Goal: Task Accomplishment & Management: Use online tool/utility

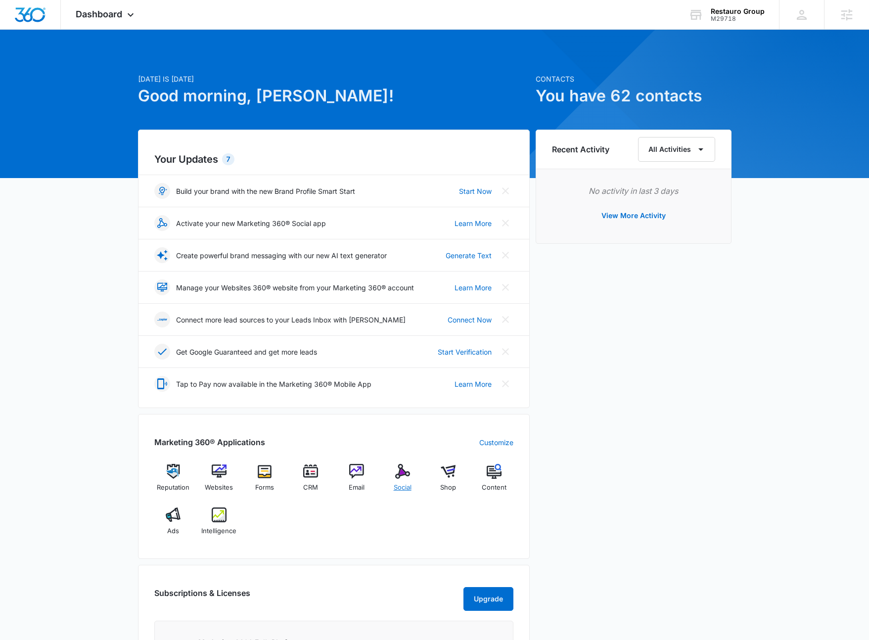
click at [402, 481] on div "Social" at bounding box center [402, 482] width 38 height 36
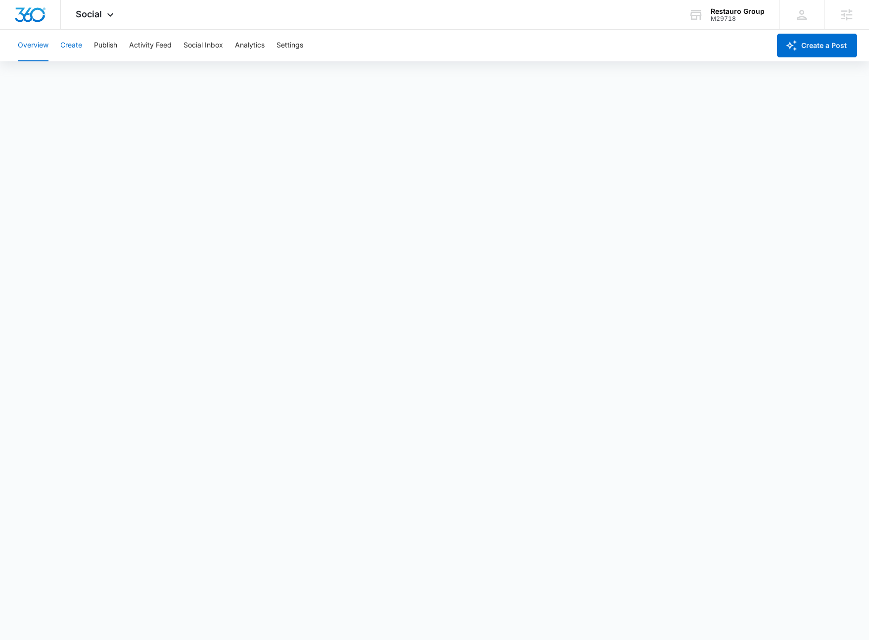
click at [81, 51] on button "Create" at bounding box center [71, 46] width 22 height 32
click at [106, 73] on button "Approvals" at bounding box center [96, 76] width 33 height 28
